Goal: Task Accomplishment & Management: Use online tool/utility

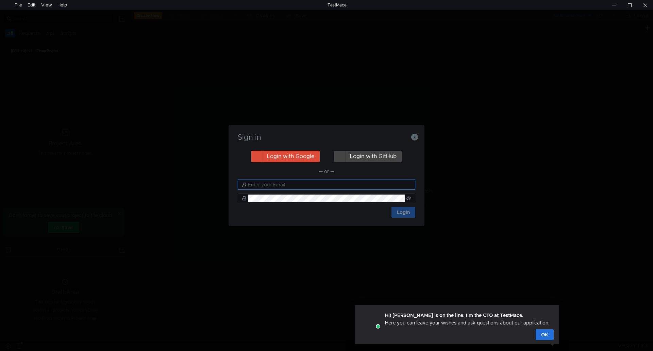
click at [335, 181] on input "text" at bounding box center [329, 184] width 163 height 7
type input "л"
type input "[EMAIL_ADDRESS][DOMAIN_NAME]"
click at [393, 213] on button "Login" at bounding box center [403, 212] width 24 height 11
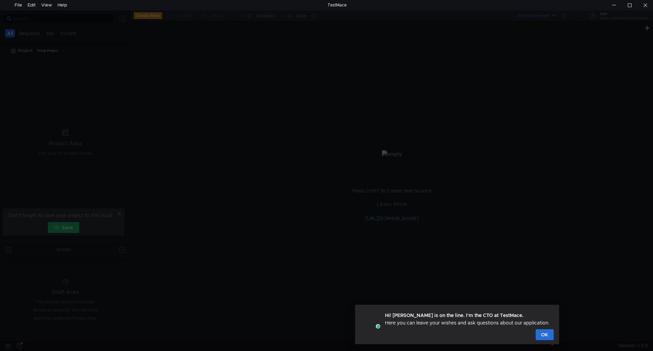
click at [554, 342] on div "Hi! [PERSON_NAME] is on the line. I'm the CTO at TestMace. Here you can leave y…" at bounding box center [457, 324] width 204 height 39
click at [556, 332] on div "Hi! [PERSON_NAME] is on the line. I'm the CTO at TestMace. Here you can leave y…" at bounding box center [457, 324] width 204 height 39
click at [550, 337] on button "OK" at bounding box center [544, 334] width 18 height 11
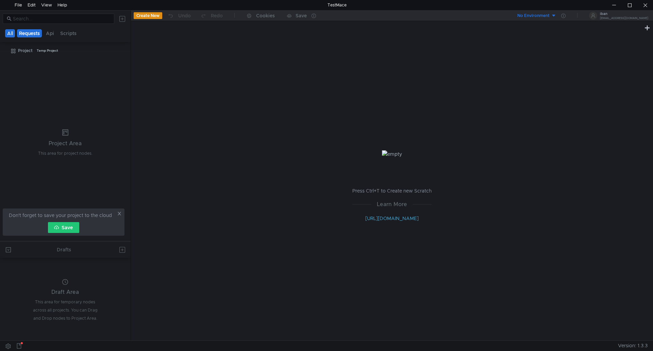
click at [35, 30] on button "Requests" at bounding box center [29, 33] width 25 height 8
click at [55, 33] on button "Api" at bounding box center [51, 33] width 12 height 8
click at [130, 36] on app-scrollable-buttons-container "All Requests Api Scripts" at bounding box center [65, 33] width 131 height 13
click at [154, 15] on button "Create New" at bounding box center [148, 15] width 29 height 7
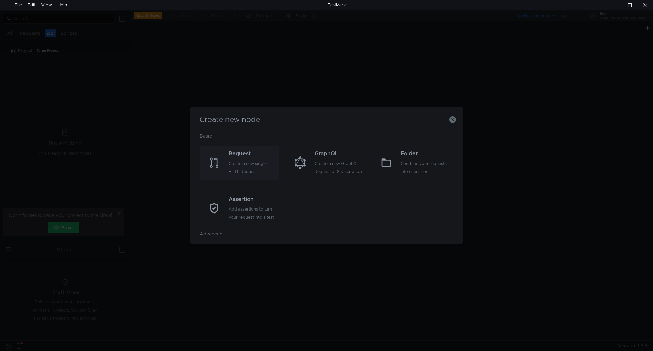
click at [243, 167] on div "Create a new single HTTP Request" at bounding box center [252, 167] width 49 height 16
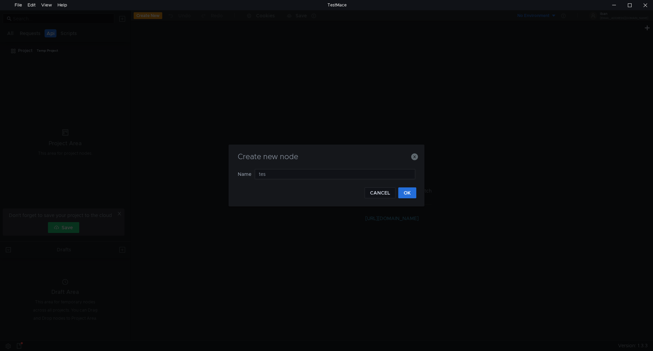
type input "test"
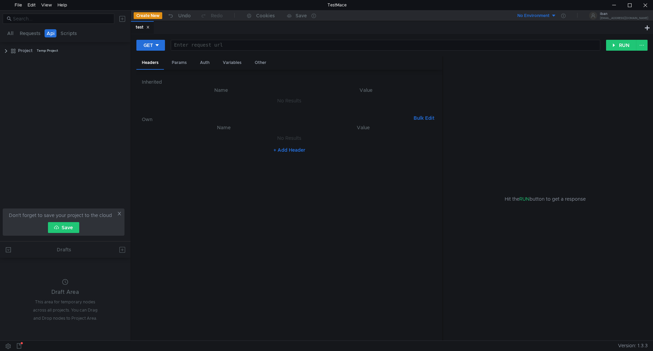
click at [570, 80] on div "Hit the RUN button to get a response" at bounding box center [545, 198] width 188 height 285
click at [15, 33] on div "All Requests Api Scripts" at bounding box center [42, 33] width 76 height 8
click at [11, 34] on button "All" at bounding box center [10, 33] width 11 height 8
click at [22, 33] on button "Requests" at bounding box center [29, 33] width 25 height 8
click at [54, 35] on button "Api" at bounding box center [51, 33] width 12 height 8
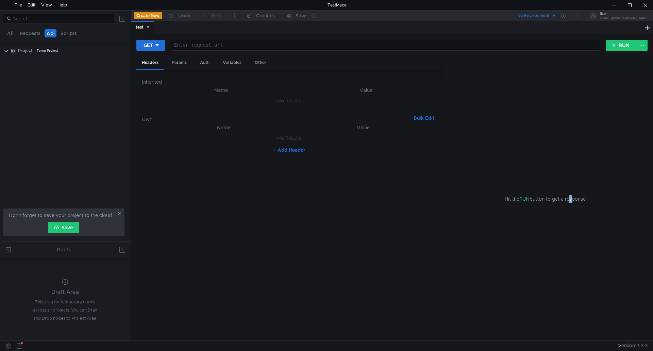
click at [116, 214] on div "Don't forget to save your project to the cloud Save" at bounding box center [64, 221] width 122 height 27
click at [121, 213] on icon at bounding box center [119, 213] width 5 height 5
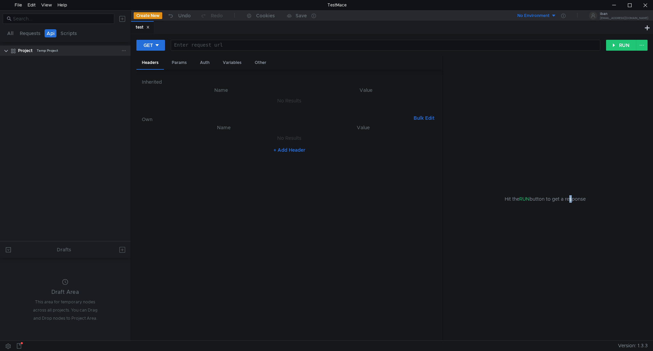
click at [6, 51] on clr-icon at bounding box center [5, 50] width 5 height 5
click at [7, 51] on clr-icon at bounding box center [5, 50] width 5 height 5
click at [272, 47] on div at bounding box center [384, 50] width 429 height 16
paste textarea "[URL][DOMAIN_NAME]"
type textarea "[URL][DOMAIN_NAME]"
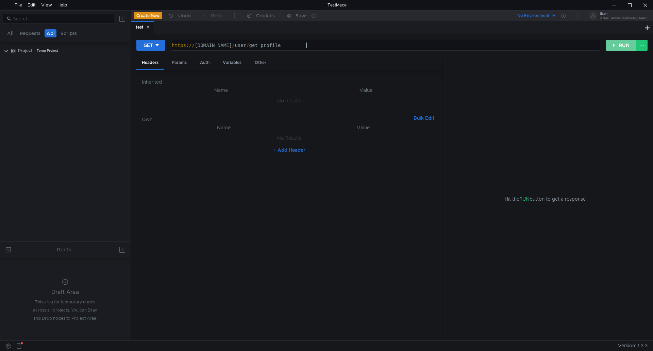
click at [612, 42] on button "RUN" at bounding box center [621, 45] width 30 height 11
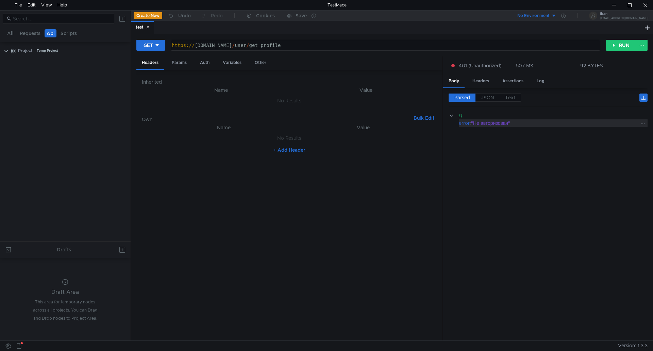
click at [487, 123] on div ""Не авторизован"" at bounding box center [555, 122] width 168 height 7
click at [487, 162] on cdk-virtual-scroll-viewport "{} error : "Не авторизован"" at bounding box center [547, 223] width 199 height 223
click at [474, 80] on div "Headers" at bounding box center [481, 81] width 28 height 13
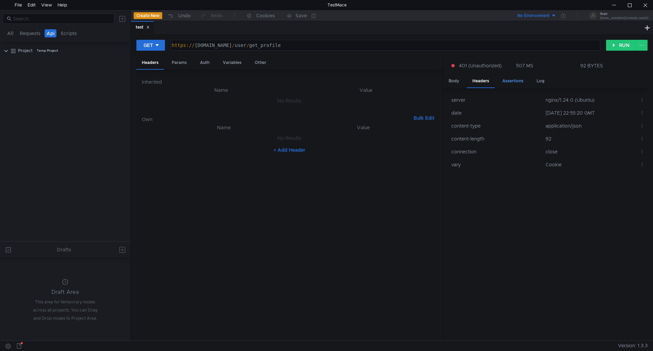
click at [511, 79] on div "Assertions" at bounding box center [513, 81] width 32 height 13
click at [531, 84] on div "Log" at bounding box center [540, 81] width 19 height 13
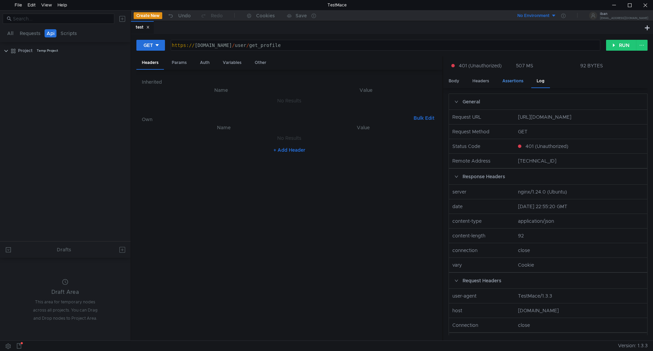
click at [513, 79] on div "Assertions" at bounding box center [513, 81] width 32 height 13
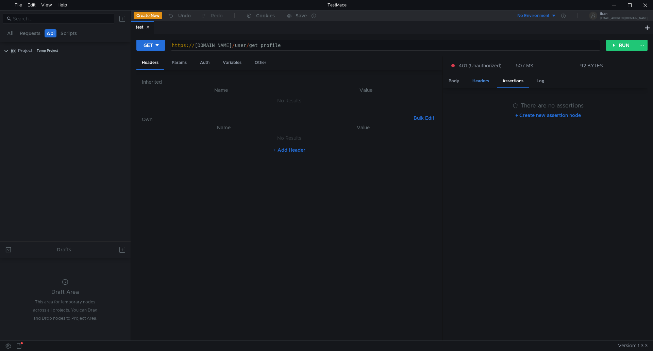
click at [481, 82] on div "Headers" at bounding box center [481, 81] width 28 height 13
click at [464, 82] on div "Body" at bounding box center [453, 81] width 21 height 13
click at [185, 66] on div "Params" at bounding box center [179, 62] width 26 height 13
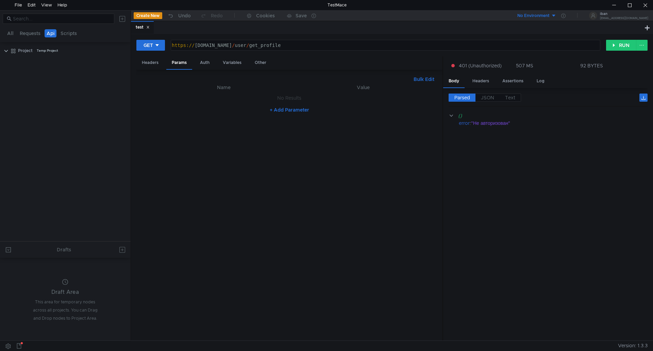
click at [215, 58] on div "Headers Params Auth Variables Other" at bounding box center [289, 62] width 306 height 13
click at [209, 66] on div "Auth" at bounding box center [204, 62] width 20 height 13
click at [228, 60] on div "Variables" at bounding box center [232, 62] width 30 height 13
click at [258, 66] on div "Other" at bounding box center [260, 62] width 22 height 13
click at [157, 60] on div "Headers" at bounding box center [150, 62] width 28 height 13
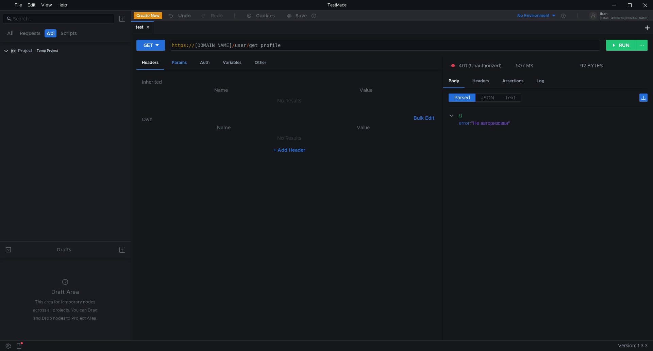
click at [181, 61] on div "Params" at bounding box center [179, 62] width 26 height 13
click at [204, 70] on div "Bulk Edit XXXXXXXXXXXXXXXXXXXXXXXXXXXXXXXXXXXXXXXXXXXXXXXXXXXXXXXXXXXXXXXXXXXXX…" at bounding box center [289, 205] width 306 height 271
click at [213, 64] on div "Auth" at bounding box center [204, 62] width 20 height 13
click at [232, 63] on div "Variables" at bounding box center [232, 62] width 30 height 13
click at [276, 59] on div "Headers Params Auth Variables Other" at bounding box center [289, 62] width 306 height 13
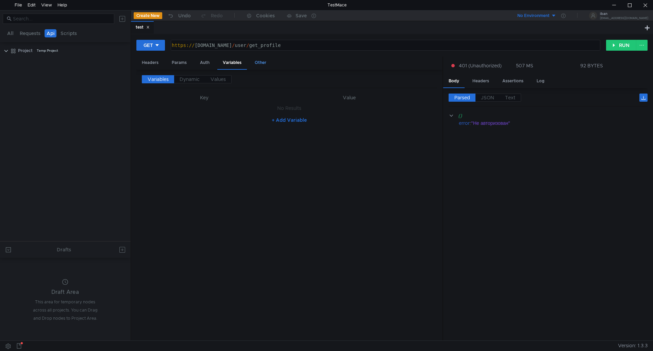
click at [270, 62] on div "Other" at bounding box center [260, 62] width 22 height 13
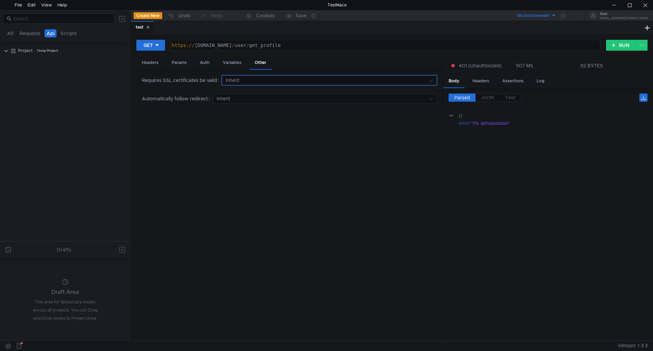
click at [240, 82] on input at bounding box center [327, 80] width 202 height 10
click at [250, 83] on div at bounding box center [326, 175] width 653 height 351
click at [239, 97] on input at bounding box center [322, 99] width 211 height 10
click at [240, 96] on div at bounding box center [326, 175] width 653 height 351
click at [174, 123] on div "Requires SSL certificates be valid Inherit Automatically follow redirect Inherit" at bounding box center [289, 205] width 306 height 271
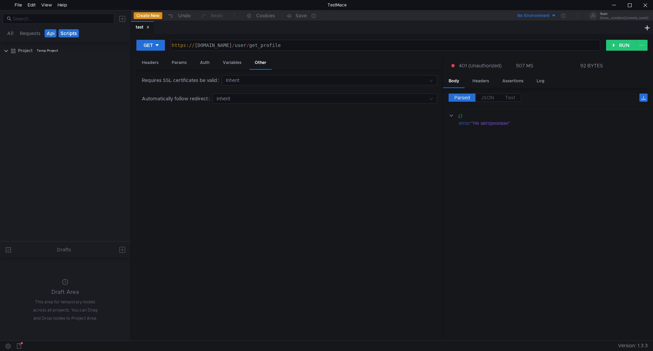
click at [64, 30] on button "Scripts" at bounding box center [68, 33] width 20 height 8
drag, startPoint x: 82, startPoint y: 99, endPoint x: 84, endPoint y: 82, distance: 16.8
click at [82, 94] on tree-viewport "Project Temp Project" at bounding box center [65, 143] width 131 height 196
click at [71, 33] on button "Scripts" at bounding box center [69, 33] width 20 height 8
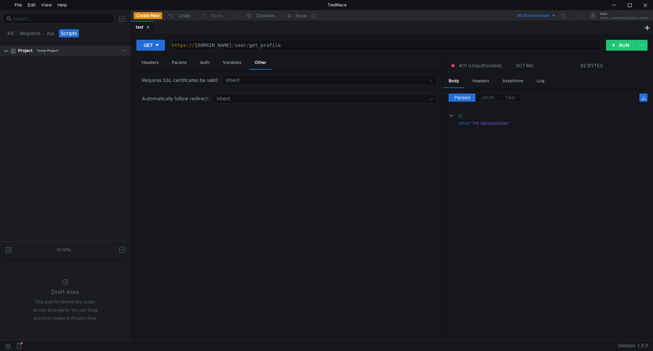
drag, startPoint x: 71, startPoint y: 33, endPoint x: 38, endPoint y: 49, distance: 36.8
click at [66, 36] on button "Scripts" at bounding box center [69, 33] width 20 height 8
click at [10, 51] on div "Project Temp Project" at bounding box center [70, 51] width 122 height 10
click at [8, 52] on clr-icon at bounding box center [5, 50] width 5 height 5
click at [7, 52] on clr-icon at bounding box center [5, 50] width 5 height 5
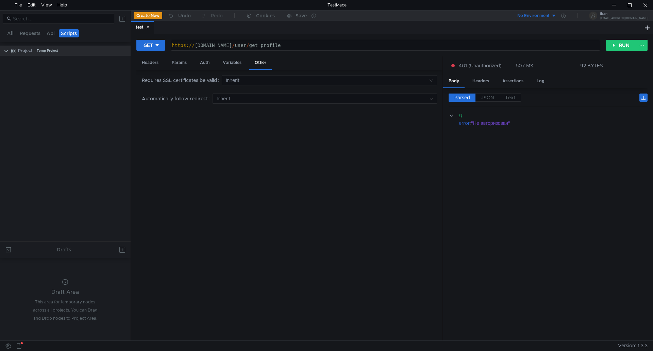
click at [125, 18] on button at bounding box center [122, 18] width 11 height 11
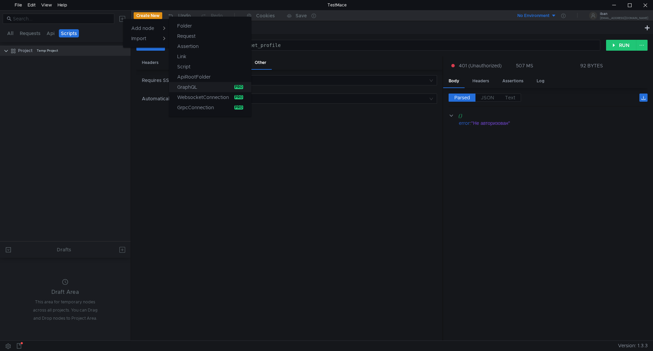
click at [212, 83] on button "GraphQL pro" at bounding box center [210, 87] width 82 height 10
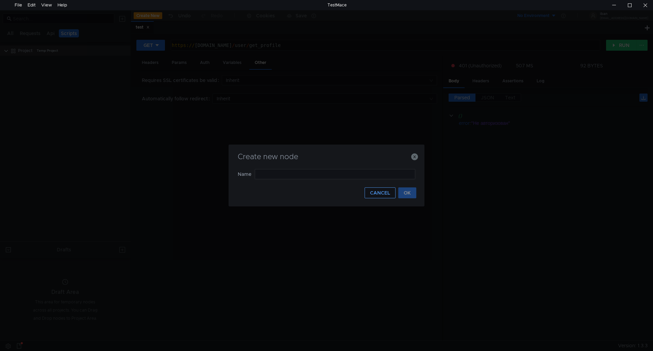
click at [384, 195] on button "CANCEL" at bounding box center [379, 192] width 31 height 11
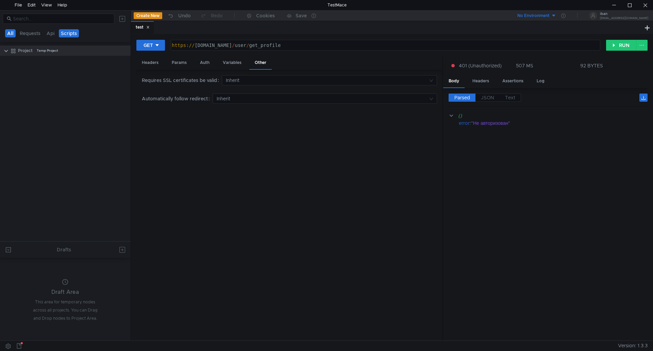
click at [11, 31] on button "All" at bounding box center [10, 33] width 11 height 8
click at [38, 59] on div "test" at bounding box center [38, 61] width 8 height 10
click at [32, 59] on div "GET" at bounding box center [23, 61] width 18 height 10
drag, startPoint x: 53, startPoint y: 77, endPoint x: 114, endPoint y: 84, distance: 60.6
click at [114, 84] on tree-viewport "Project Temp Project GET test" at bounding box center [65, 143] width 131 height 196
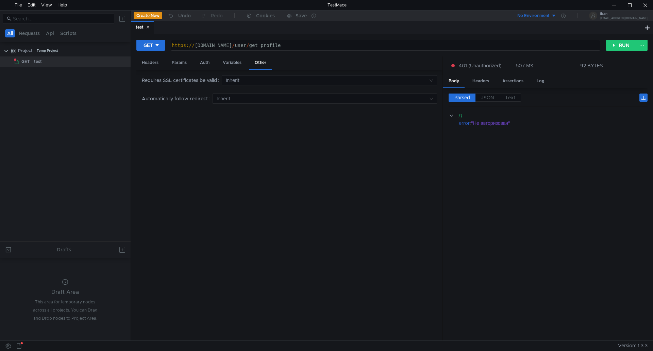
click at [148, 13] on button "Create New" at bounding box center [148, 15] width 29 height 7
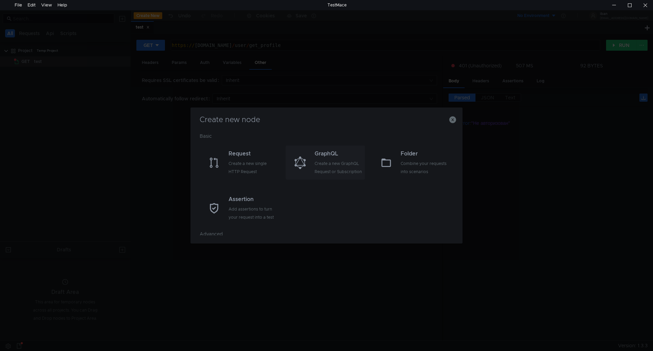
click at [332, 166] on div "Create a new GraphQL Request or Subscription" at bounding box center [338, 167] width 49 height 16
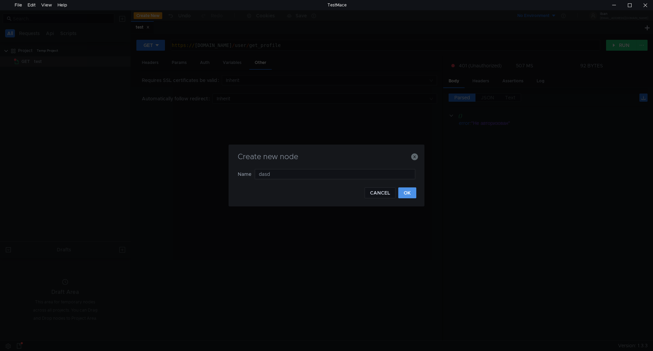
type input "dasd"
click at [405, 195] on button "OK" at bounding box center [407, 192] width 18 height 11
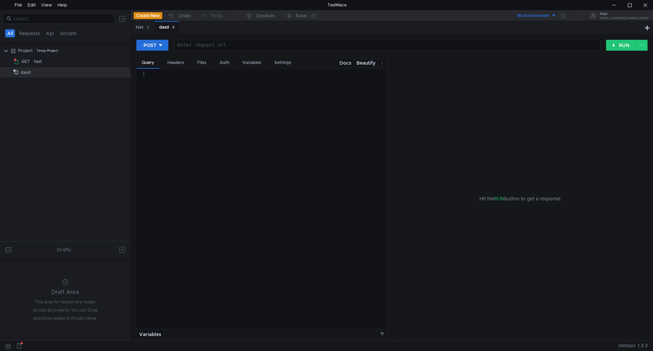
click at [79, 125] on tree-viewport "Project Temp Project GET test dasd" at bounding box center [65, 143] width 131 height 196
click at [36, 76] on div "dasd" at bounding box center [66, 72] width 90 height 10
click at [35, 63] on div "test" at bounding box center [38, 61] width 8 height 10
click at [31, 70] on div "dasd" at bounding box center [66, 72] width 90 height 10
click at [35, 56] on div "test" at bounding box center [38, 61] width 8 height 10
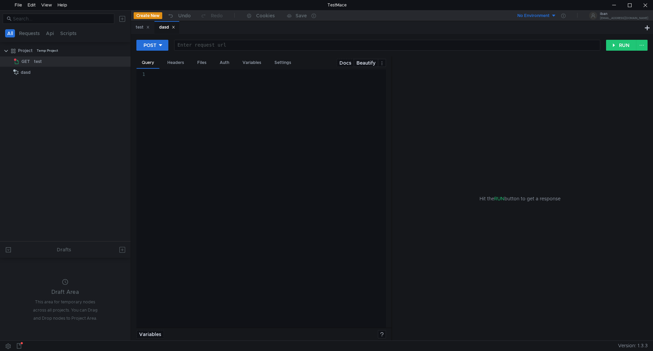
click at [30, 38] on nz-tabs-nav "All Requests Api Scripts" at bounding box center [65, 33] width 122 height 13
click at [22, 35] on button "Requests" at bounding box center [29, 33] width 25 height 8
click at [7, 35] on button "All" at bounding box center [10, 33] width 11 height 8
click at [24, 53] on div "Project" at bounding box center [25, 51] width 15 height 10
click at [5, 51] on clr-icon at bounding box center [5, 50] width 5 height 5
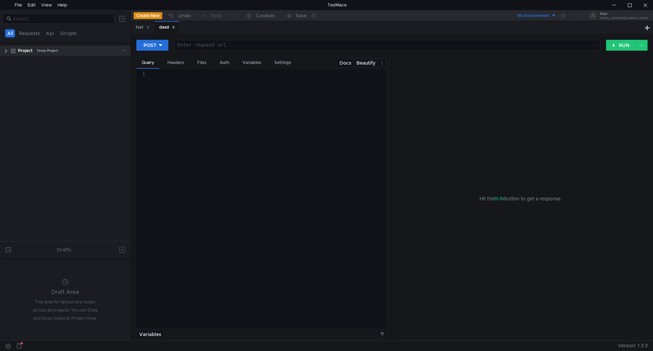
click at [7, 50] on clr-icon at bounding box center [5, 50] width 5 height 5
drag, startPoint x: 20, startPoint y: 52, endPoint x: 80, endPoint y: 110, distance: 83.2
click at [51, 139] on tree-viewport "Project Temp Project GET test dasd" at bounding box center [65, 143] width 131 height 196
drag, startPoint x: 95, startPoint y: 108, endPoint x: 68, endPoint y: 107, distance: 27.2
click at [68, 107] on tree-viewport "Project Temp Project GET test dasd" at bounding box center [65, 143] width 131 height 196
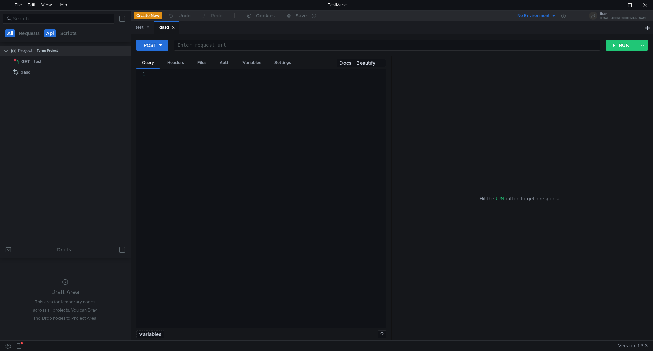
click at [46, 30] on button "Api" at bounding box center [50, 33] width 12 height 8
click at [58, 33] on button "Scripts" at bounding box center [68, 33] width 20 height 8
click at [34, 36] on button "Requests" at bounding box center [30, 33] width 25 height 8
click at [6, 31] on button "All" at bounding box center [10, 33] width 11 height 8
click at [20, 5] on div "File" at bounding box center [18, 5] width 7 height 10
